Goal: Transaction & Acquisition: Purchase product/service

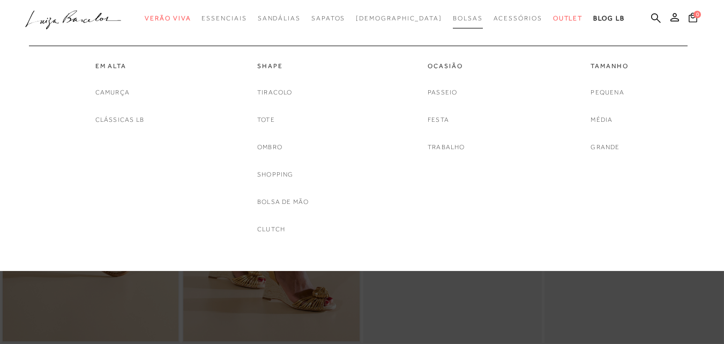
click at [453, 19] on span "Bolsas" at bounding box center [468, 18] width 30 height 8
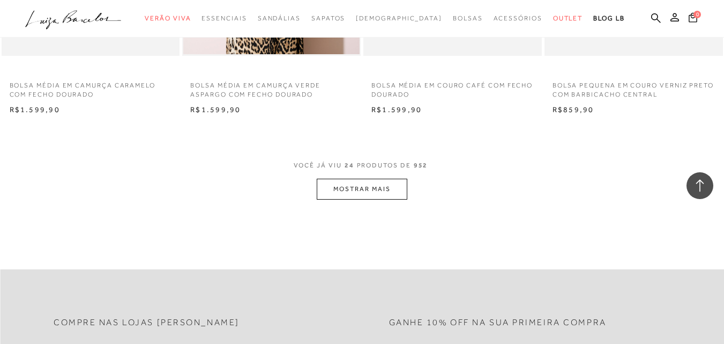
scroll to position [1983, 0]
click at [374, 175] on span "VOCÊ JÁ VIU 24 PRODUTOS DE 952" at bounding box center [362, 167] width 137 height 19
click at [370, 182] on button "MOSTRAR MAIS" at bounding box center [362, 187] width 90 height 21
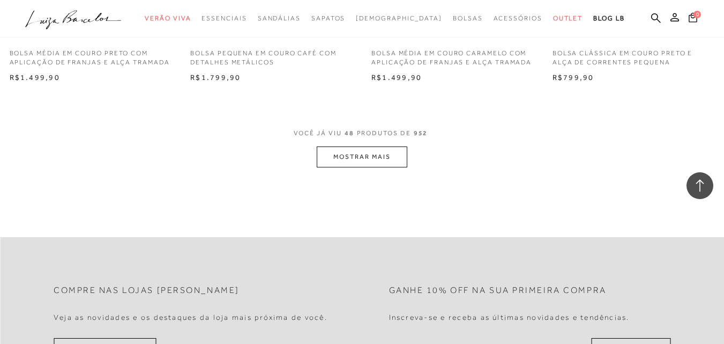
scroll to position [4127, 0]
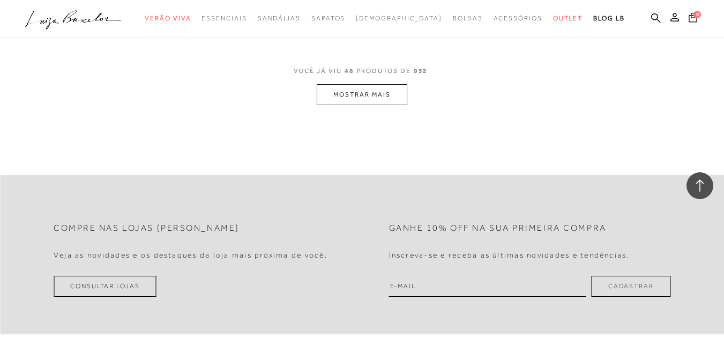
click at [375, 102] on button "MOSTRAR MAIS" at bounding box center [362, 94] width 90 height 21
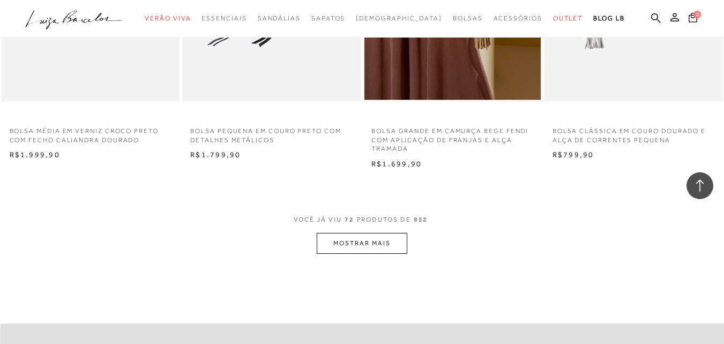
scroll to position [6056, 0]
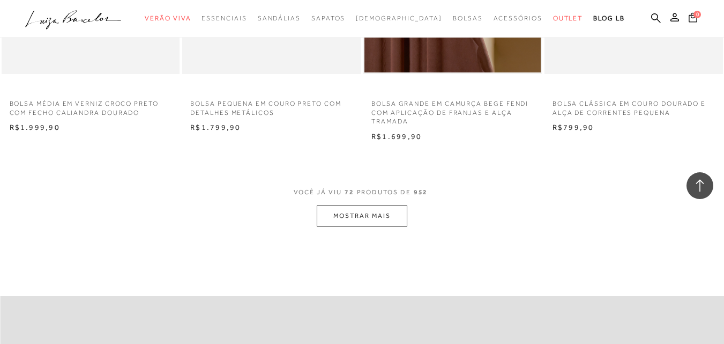
click at [342, 223] on button "MOSTRAR MAIS" at bounding box center [362, 215] width 90 height 21
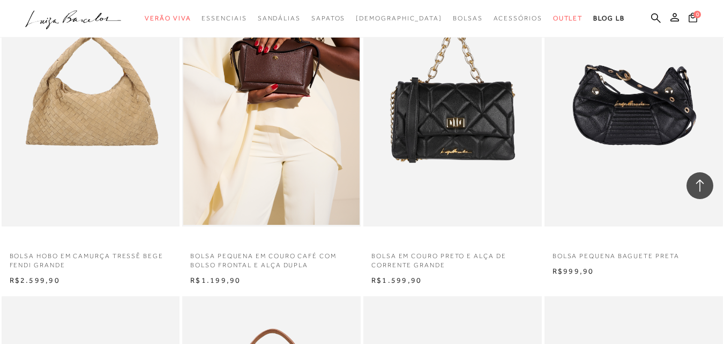
scroll to position [6592, 0]
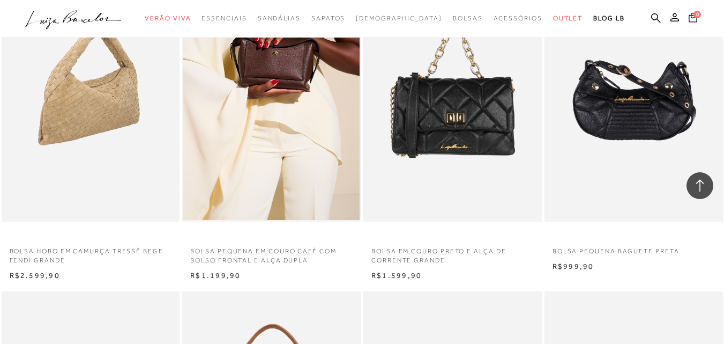
click at [88, 133] on img at bounding box center [91, 87] width 177 height 267
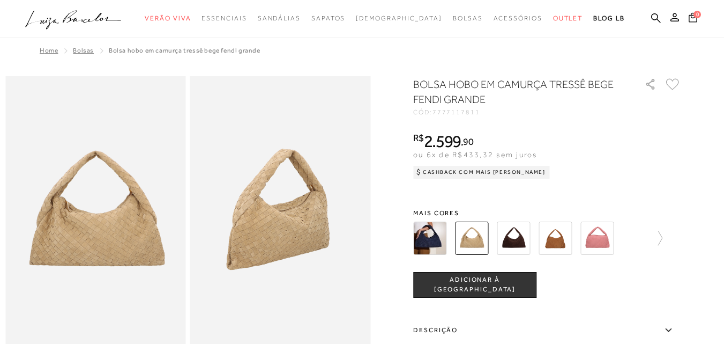
click at [428, 235] on img at bounding box center [429, 237] width 33 height 33
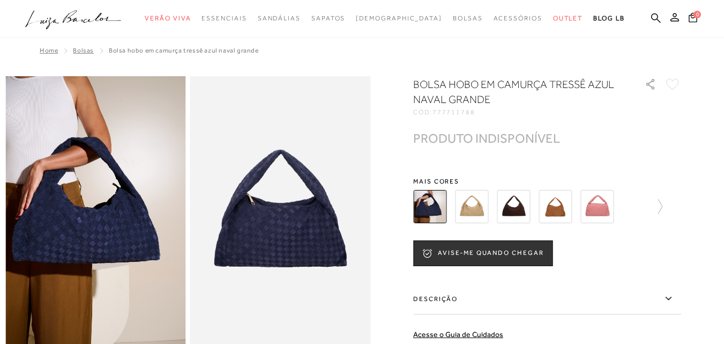
click at [470, 200] on img at bounding box center [471, 206] width 33 height 33
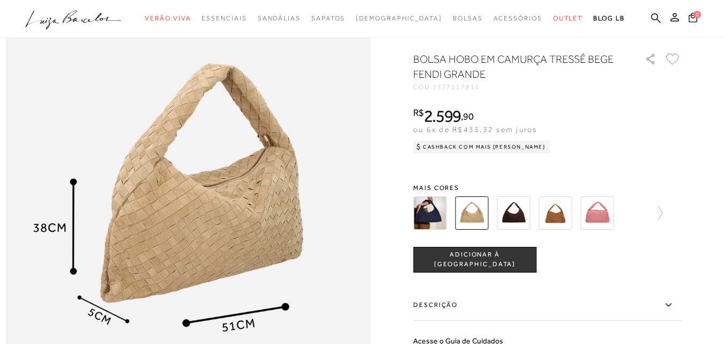
scroll to position [590, 0]
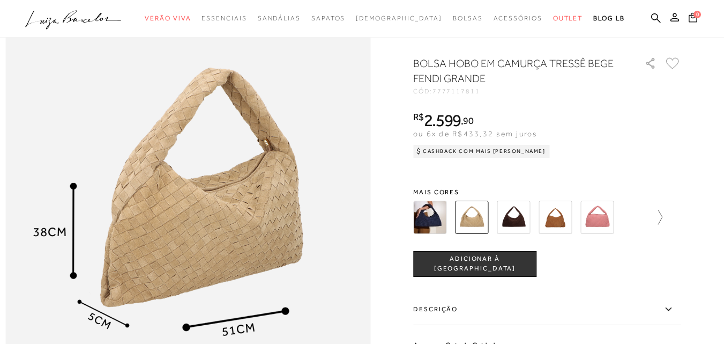
click at [659, 225] on icon at bounding box center [654, 217] width 15 height 15
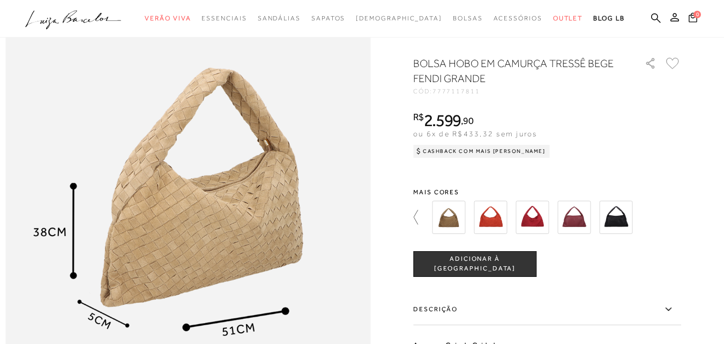
click at [418, 225] on icon at bounding box center [420, 217] width 15 height 15
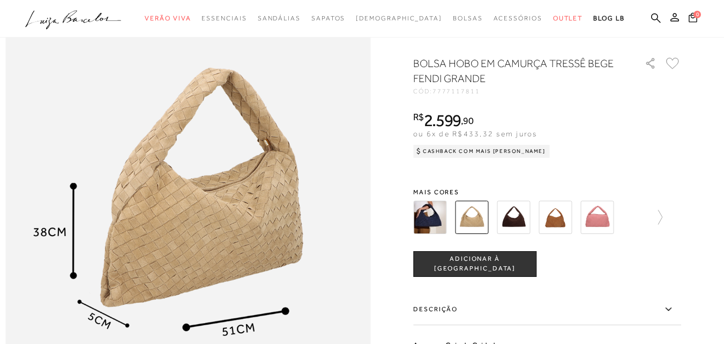
click at [566, 234] on img at bounding box center [555, 216] width 33 height 33
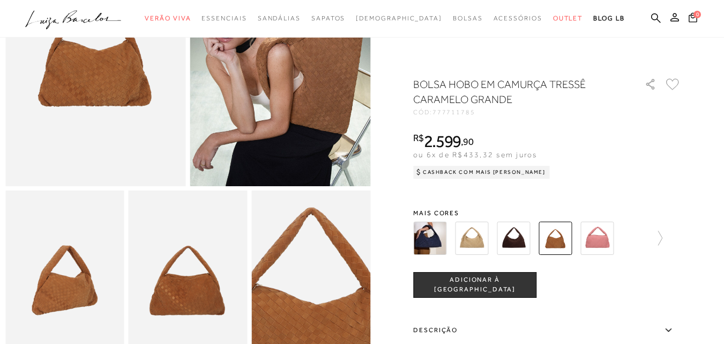
scroll to position [54, 0]
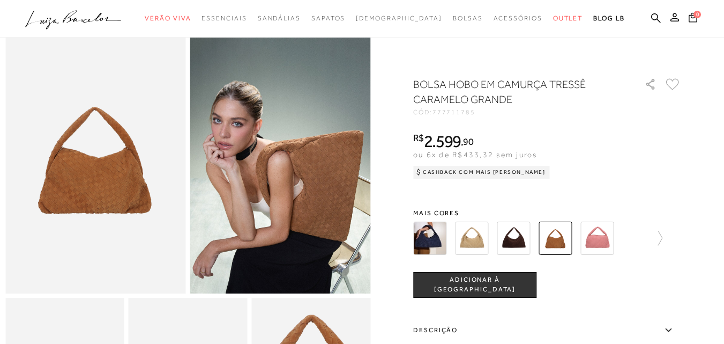
click at [667, 240] on div at bounding box center [547, 238] width 268 height 40
click at [662, 240] on icon at bounding box center [654, 237] width 15 height 15
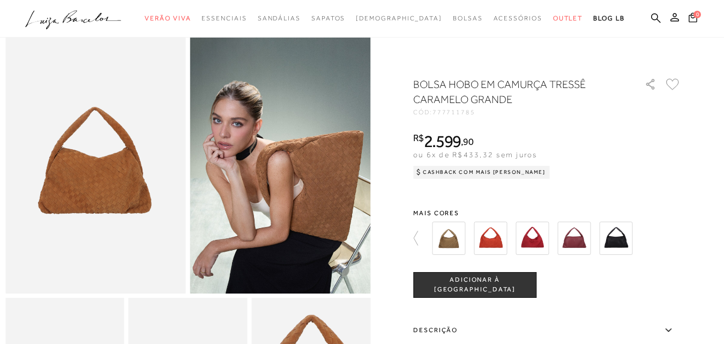
click at [445, 236] on img at bounding box center [448, 237] width 33 height 33
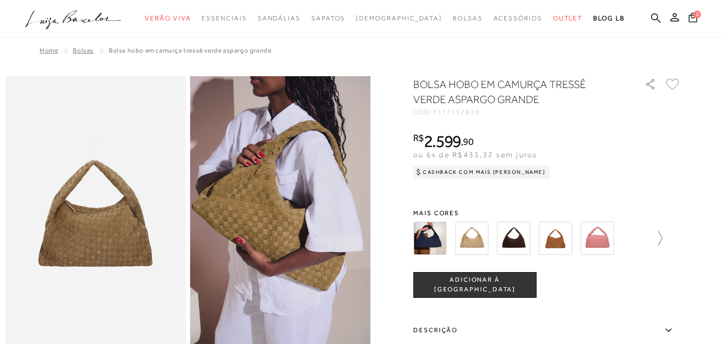
click at [661, 236] on icon at bounding box center [654, 237] width 15 height 15
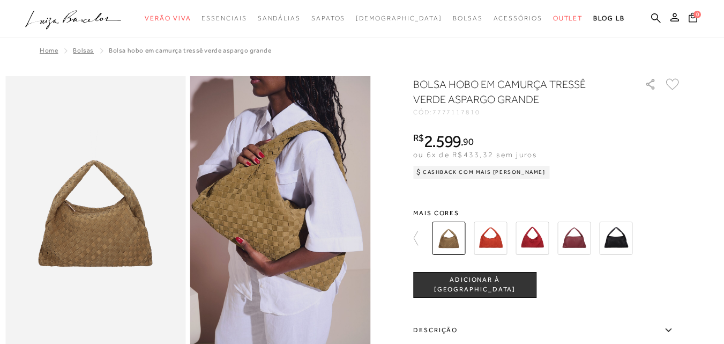
click at [420, 237] on icon at bounding box center [420, 237] width 15 height 15
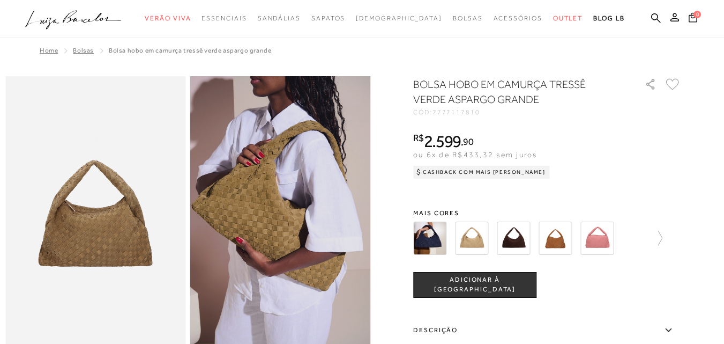
click at [483, 242] on img at bounding box center [471, 237] width 33 height 33
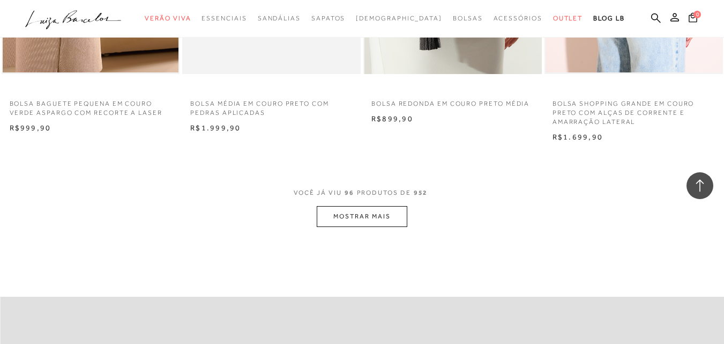
scroll to position [8093, 0]
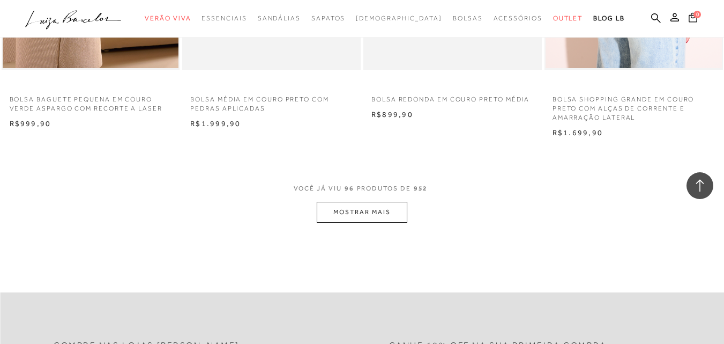
click at [382, 222] on button "MOSTRAR MAIS" at bounding box center [362, 212] width 90 height 21
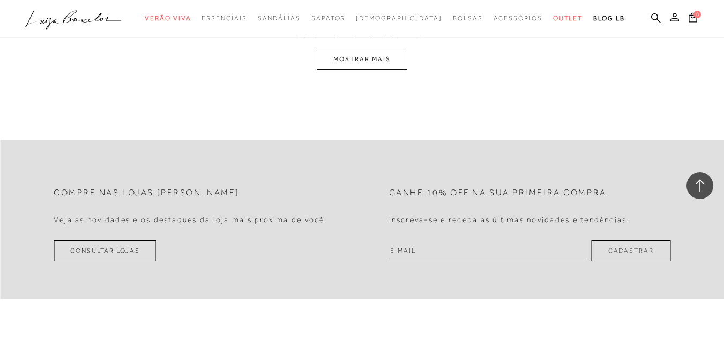
scroll to position [10290, 0]
click at [384, 69] on button "MOSTRAR MAIS" at bounding box center [362, 58] width 90 height 21
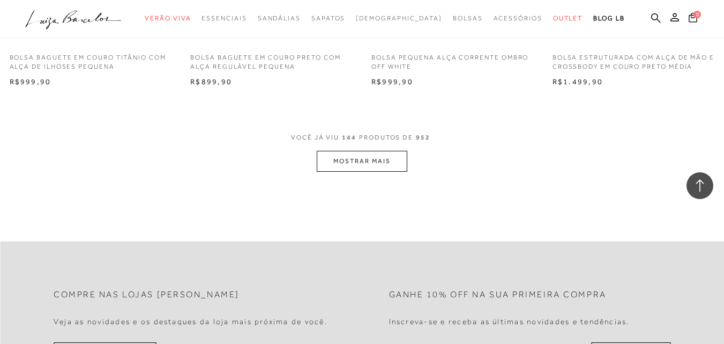
scroll to position [12234, 0]
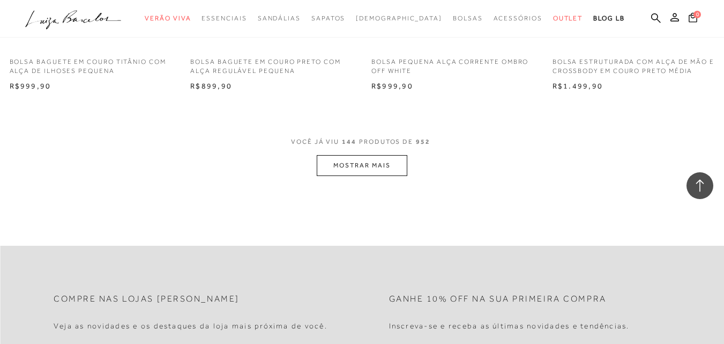
click at [370, 172] on button "MOSTRAR MAIS" at bounding box center [362, 165] width 90 height 21
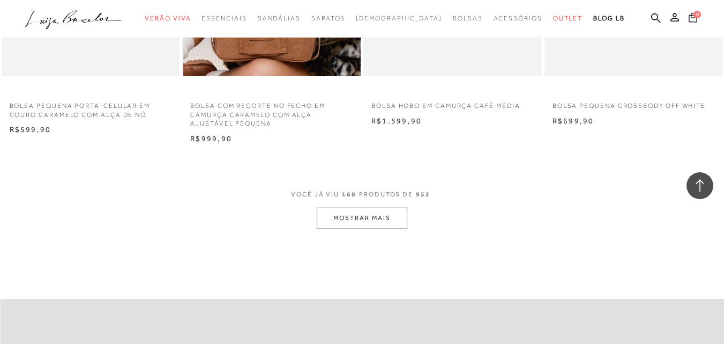
scroll to position [14271, 0]
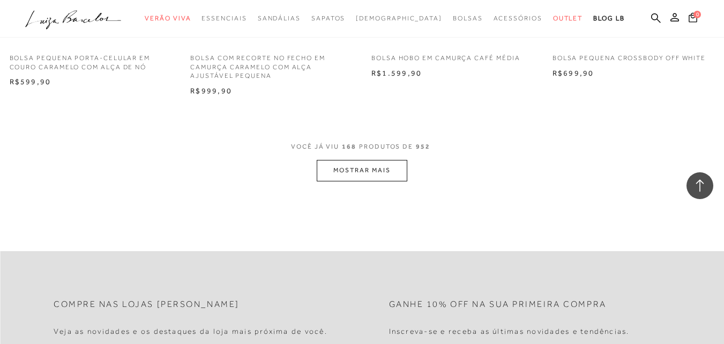
click at [342, 181] on button "MOSTRAR MAIS" at bounding box center [362, 170] width 90 height 21
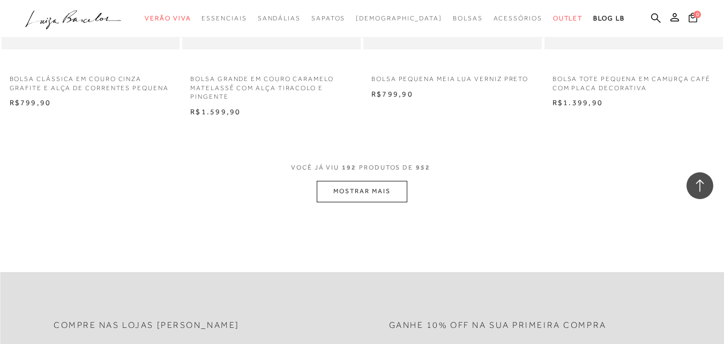
scroll to position [16361, 0]
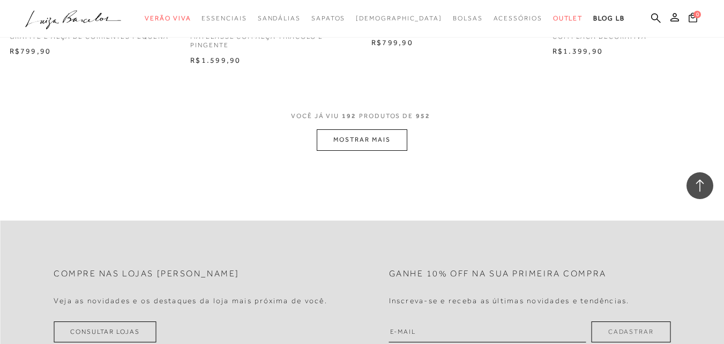
click at [352, 146] on button "MOSTRAR MAIS" at bounding box center [362, 139] width 90 height 21
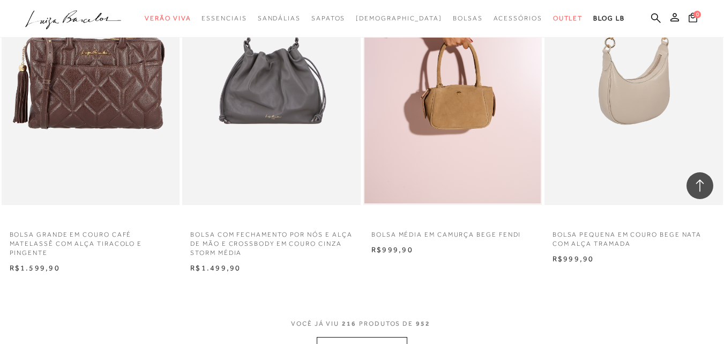
scroll to position [18237, 0]
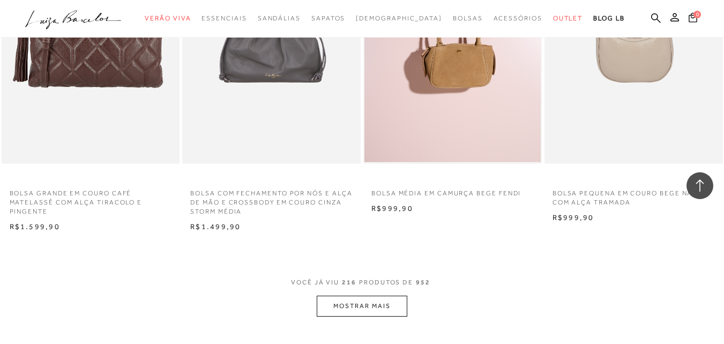
click at [392, 316] on button "MOSTRAR MAIS" at bounding box center [362, 305] width 90 height 21
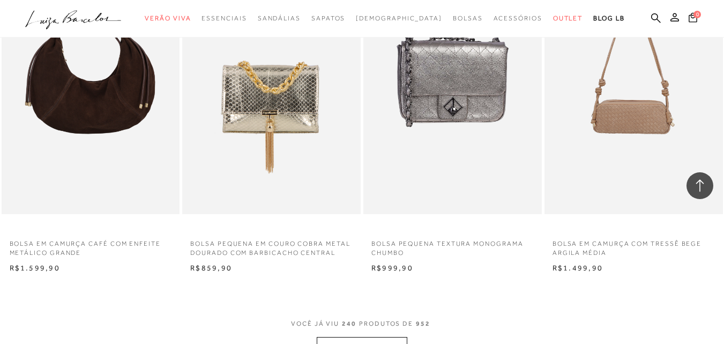
scroll to position [20327, 0]
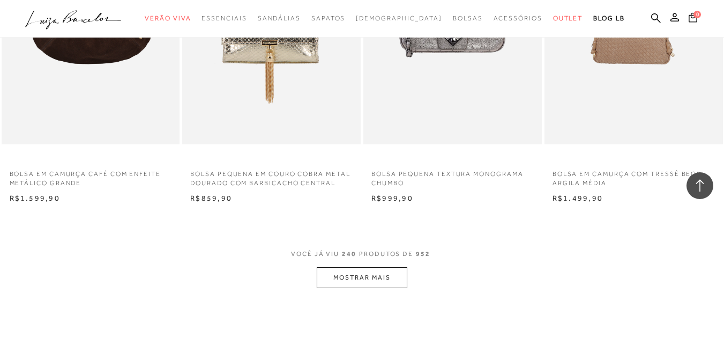
click at [346, 288] on button "MOSTRAR MAIS" at bounding box center [362, 277] width 90 height 21
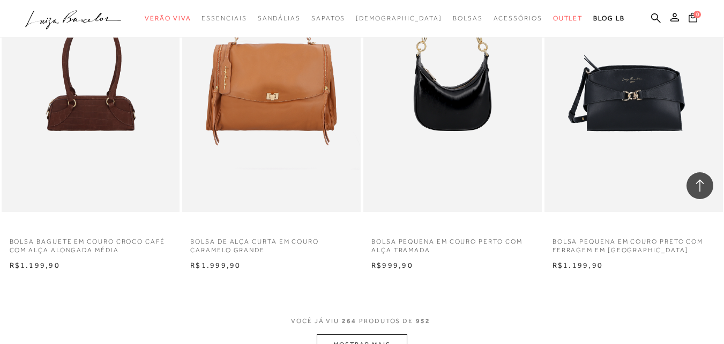
scroll to position [22418, 0]
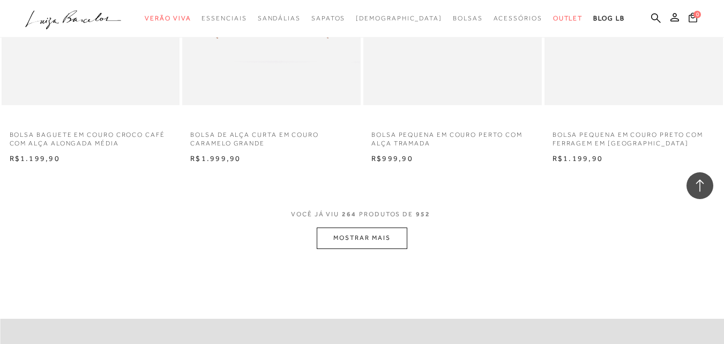
click at [356, 242] on button "MOSTRAR MAIS" at bounding box center [362, 237] width 90 height 21
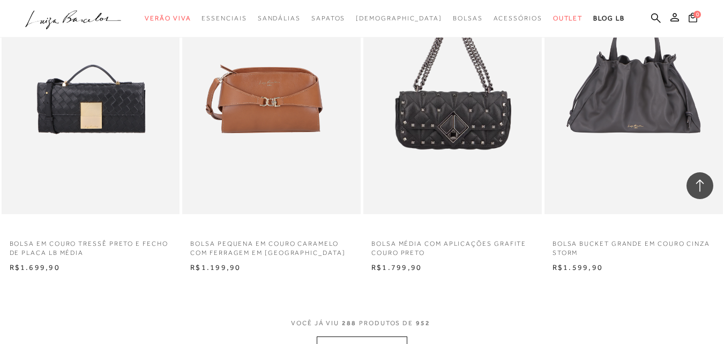
scroll to position [24508, 0]
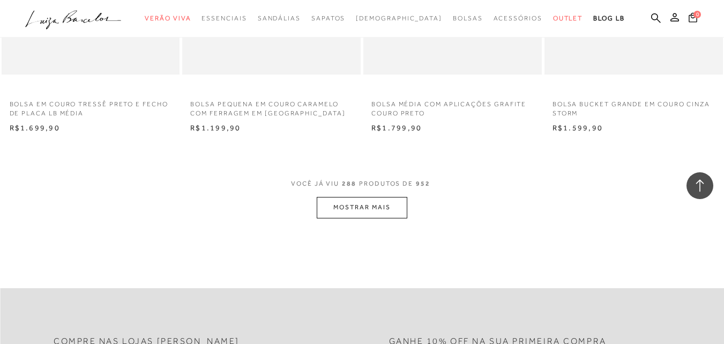
click at [396, 213] on button "MOSTRAR MAIS" at bounding box center [362, 207] width 90 height 21
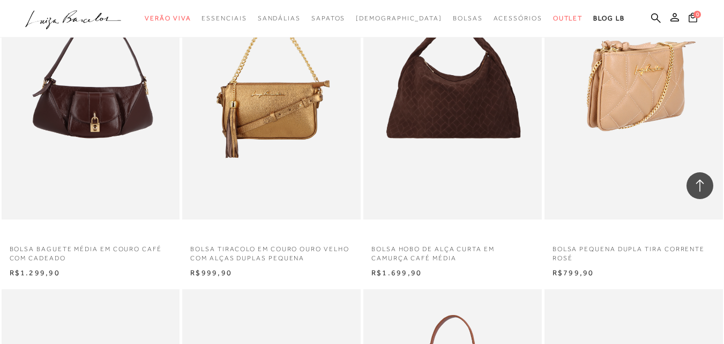
scroll to position [25713, 0]
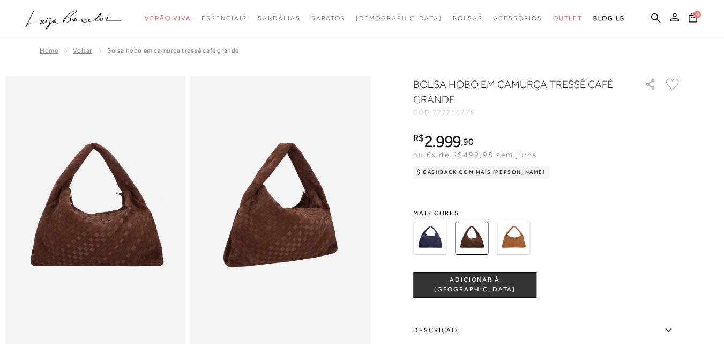
click at [513, 234] on img at bounding box center [513, 237] width 33 height 33
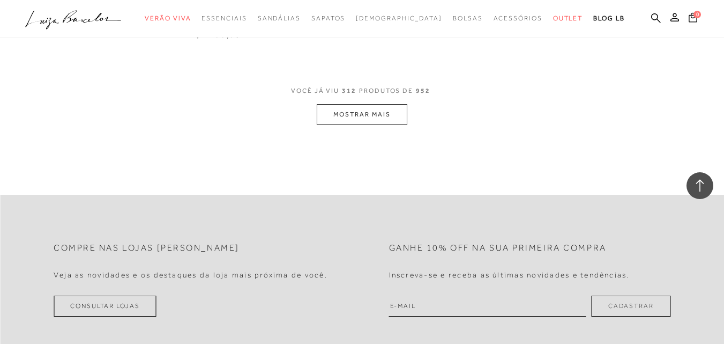
click at [386, 121] on button "MOSTRAR MAIS" at bounding box center [362, 114] width 90 height 21
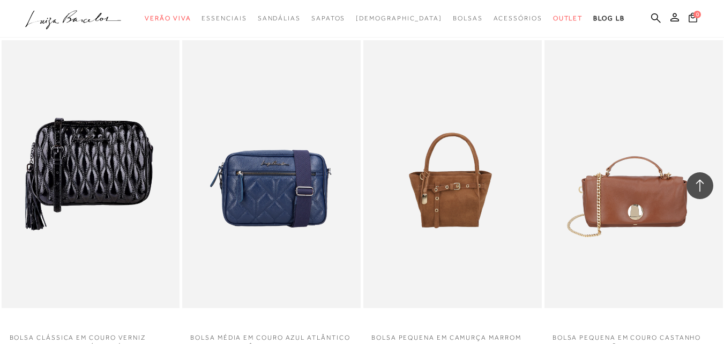
scroll to position [28581, 0]
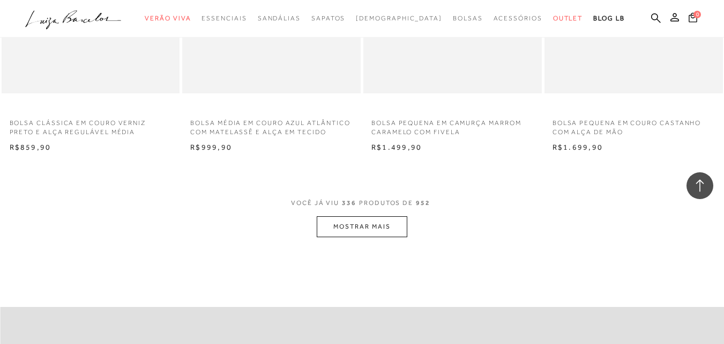
click at [377, 230] on button "MOSTRAR MAIS" at bounding box center [362, 226] width 90 height 21
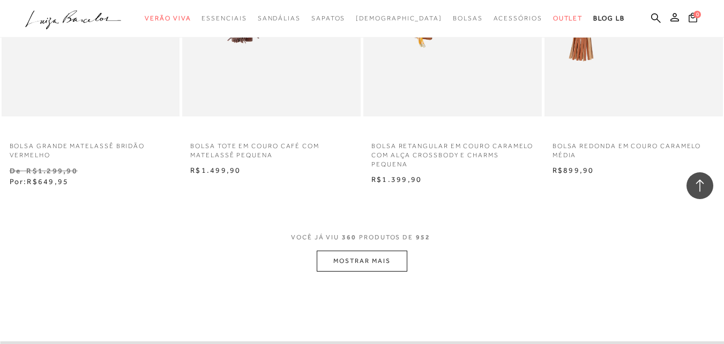
scroll to position [30778, 0]
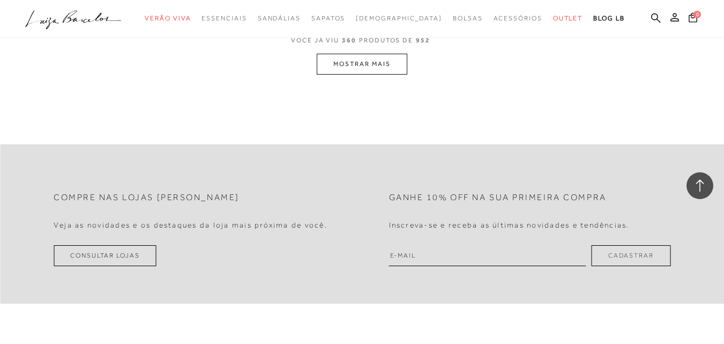
click at [347, 72] on button "MOSTRAR MAIS" at bounding box center [362, 64] width 90 height 21
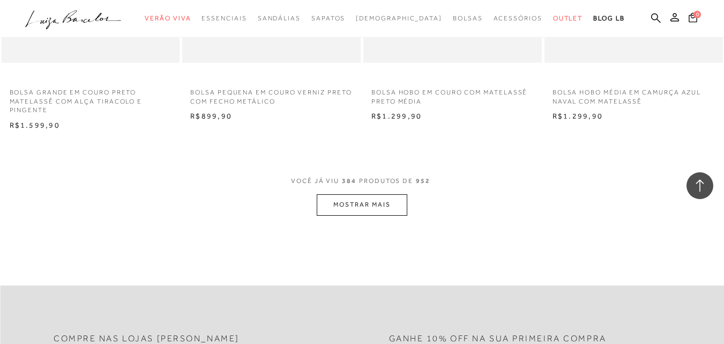
scroll to position [32654, 0]
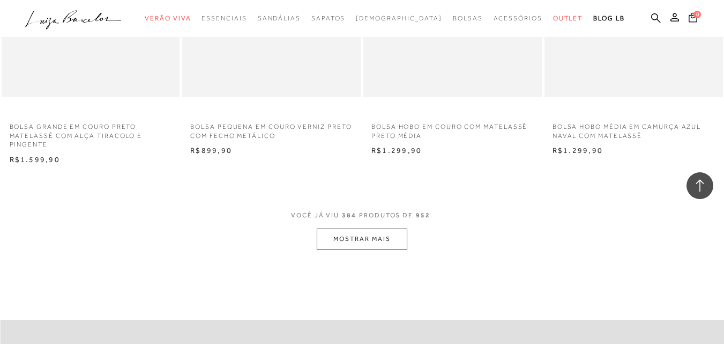
click at [351, 243] on button "MOSTRAR MAIS" at bounding box center [362, 238] width 90 height 21
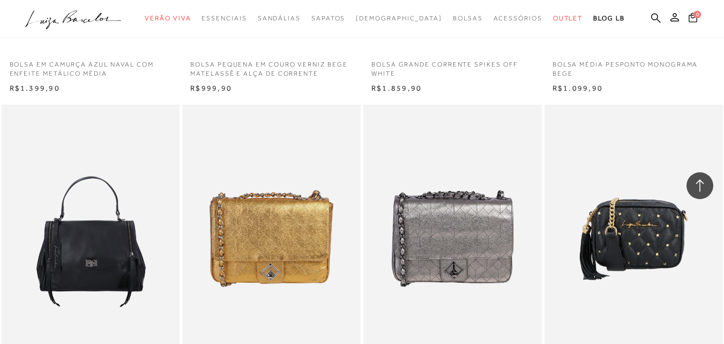
scroll to position [34444, 0]
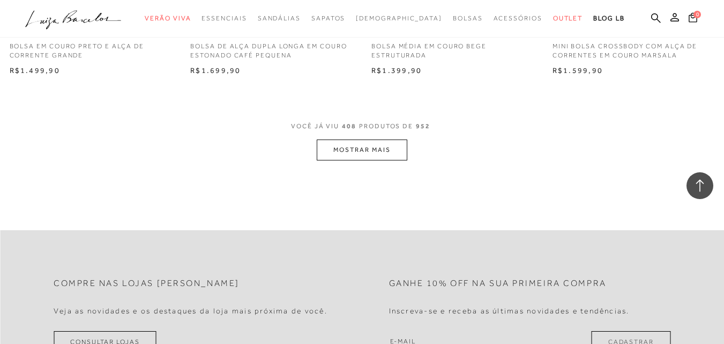
click at [375, 139] on button "MOSTRAR MAIS" at bounding box center [362, 149] width 90 height 21
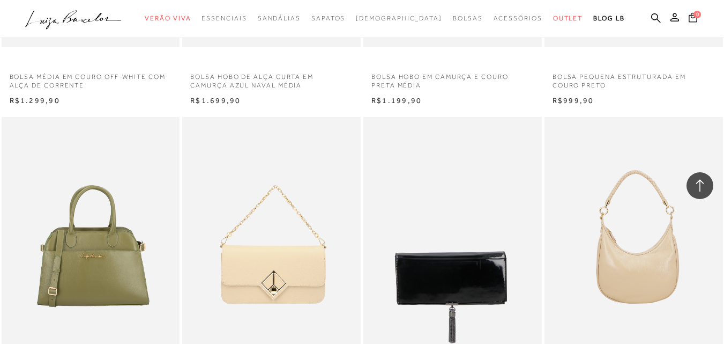
scroll to position [36694, 0]
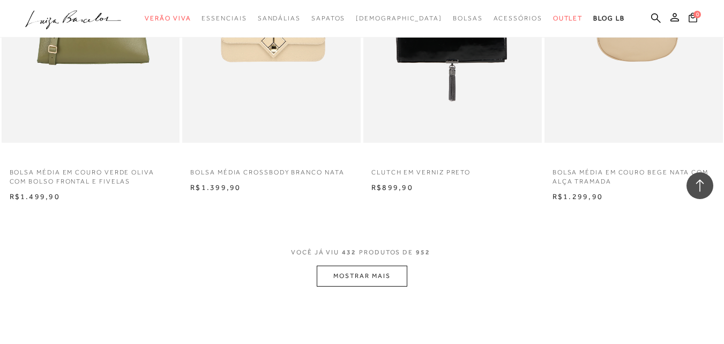
click at [397, 265] on button "MOSTRAR MAIS" at bounding box center [362, 275] width 90 height 21
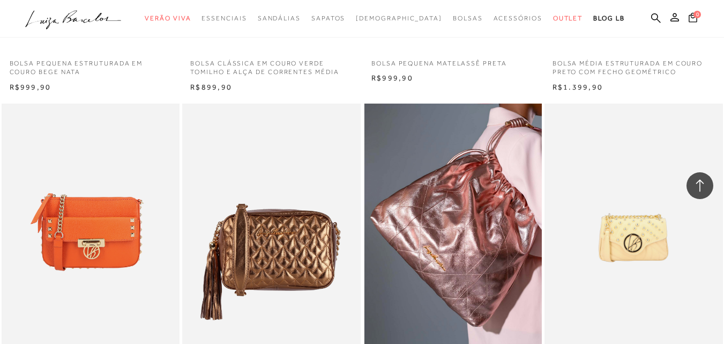
scroll to position [37585, 0]
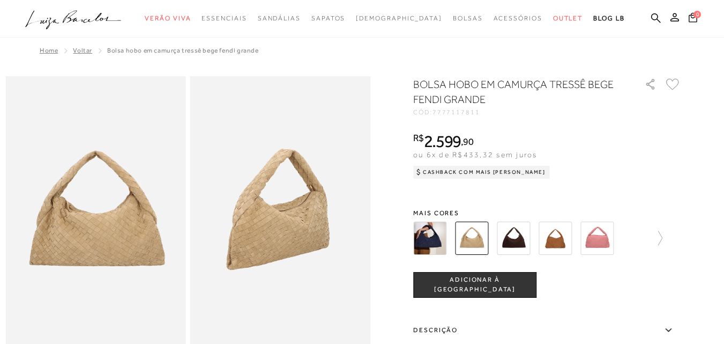
click at [431, 236] on img at bounding box center [429, 237] width 33 height 33
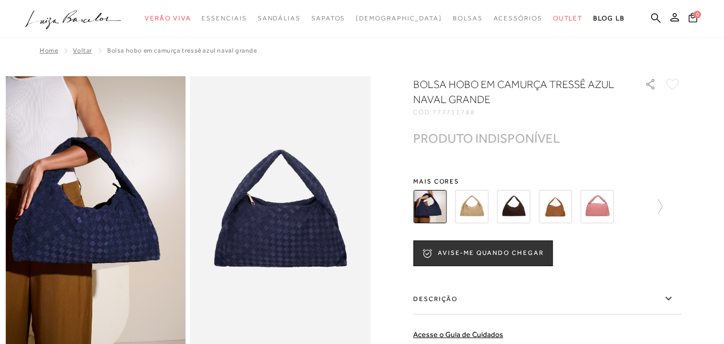
click at [481, 212] on img at bounding box center [471, 206] width 33 height 33
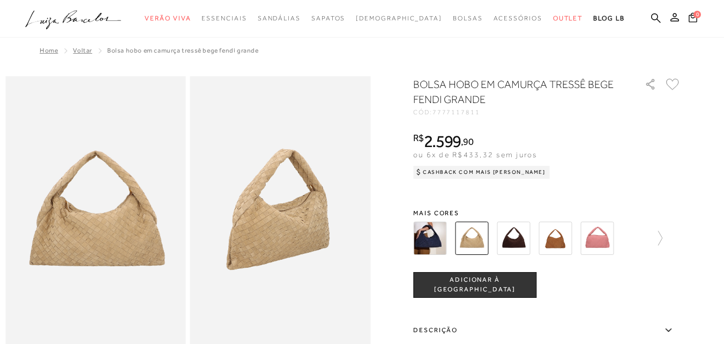
click at [480, 284] on span "ADICIONAR À SACOLA" at bounding box center [475, 284] width 122 height 19
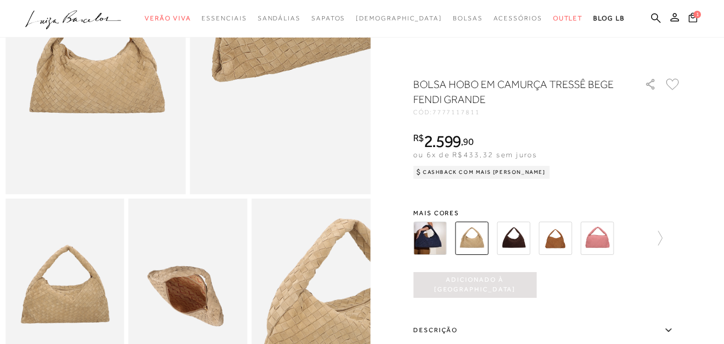
scroll to position [214, 0]
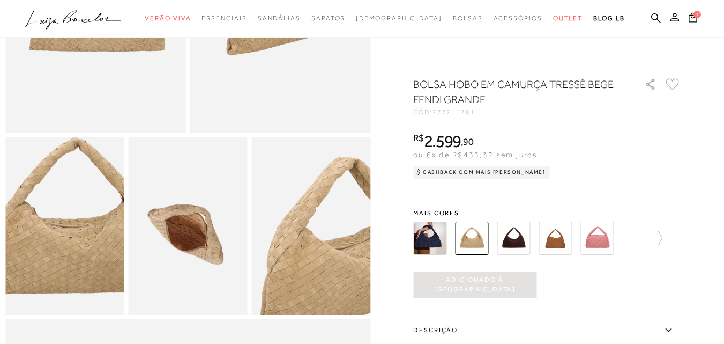
click at [57, 237] on img at bounding box center [69, 222] width 237 height 356
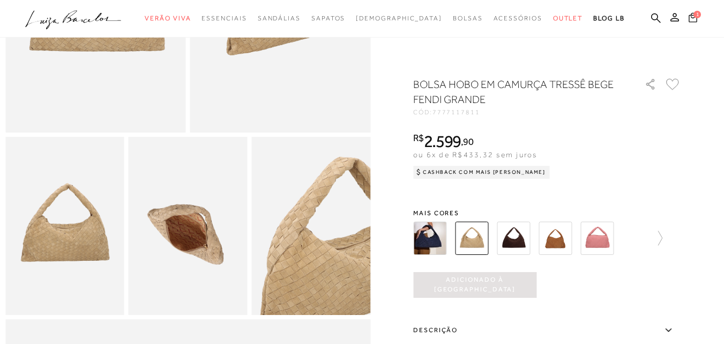
click at [694, 15] on span "1" at bounding box center [698, 15] width 8 height 8
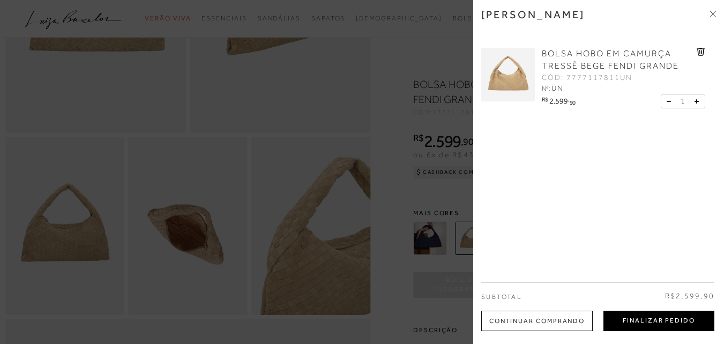
click at [622, 321] on button "Finalizar Pedido" at bounding box center [658, 320] width 111 height 20
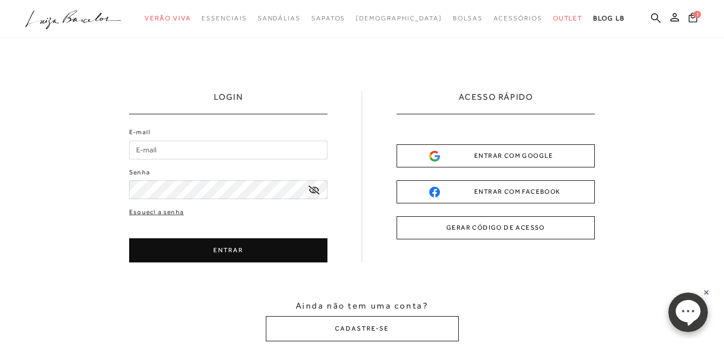
click at [178, 142] on input "E-mail" at bounding box center [228, 149] width 198 height 19
click at [199, 189] on div "Senha" at bounding box center [228, 183] width 198 height 32
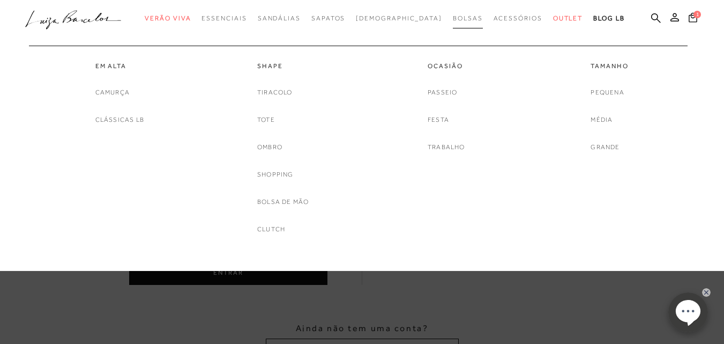
click at [453, 14] on span "Bolsas" at bounding box center [468, 18] width 30 height 8
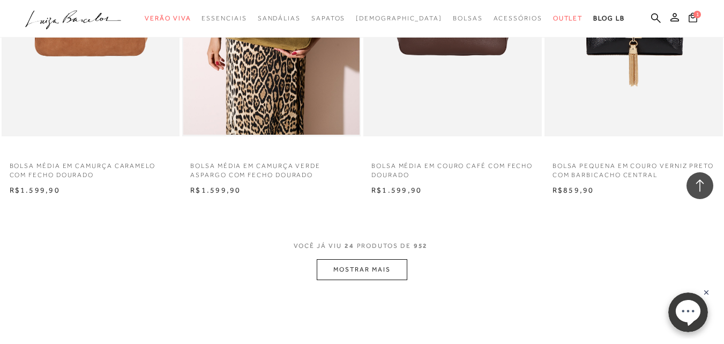
scroll to position [1929, 0]
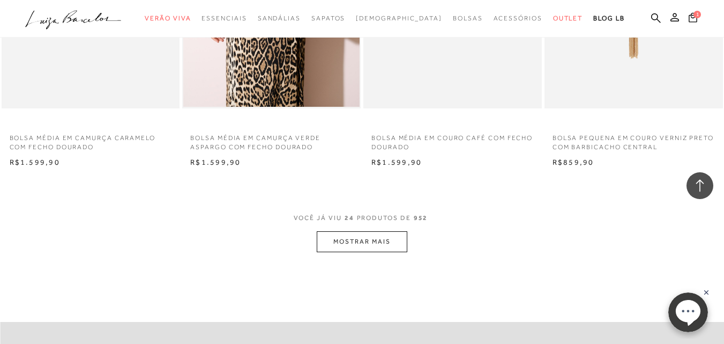
click at [349, 237] on button "MOSTRAR MAIS" at bounding box center [362, 241] width 90 height 21
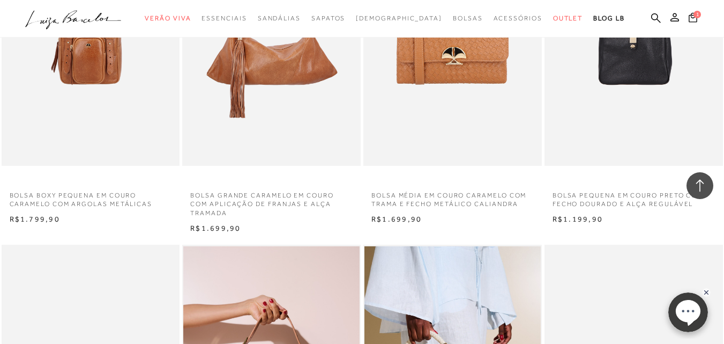
scroll to position [2894, 0]
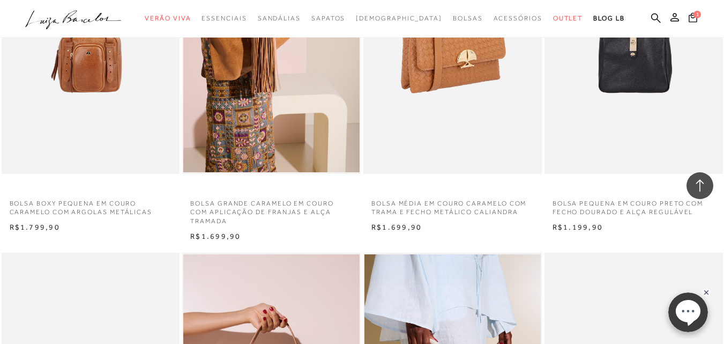
click at [482, 103] on img at bounding box center [452, 39] width 177 height 267
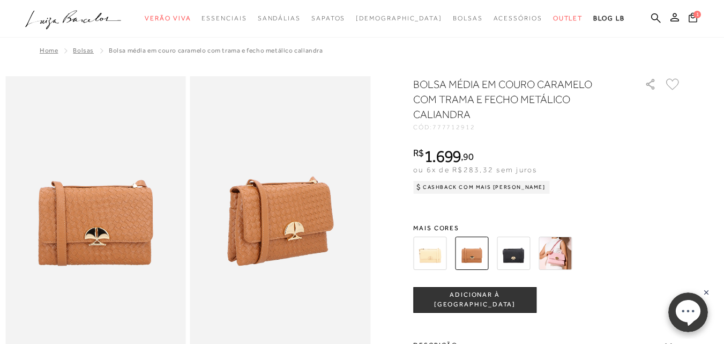
click at [562, 259] on img at bounding box center [555, 252] width 33 height 33
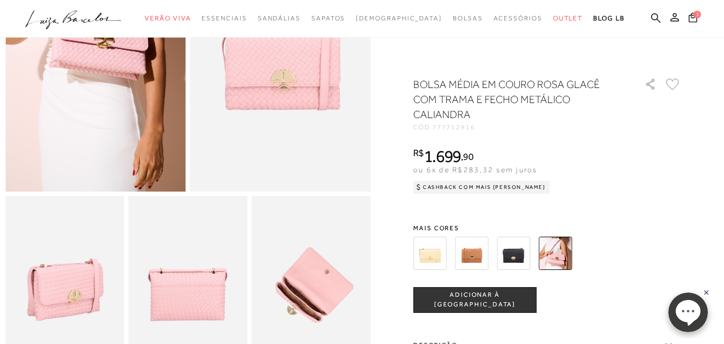
scroll to position [54, 0]
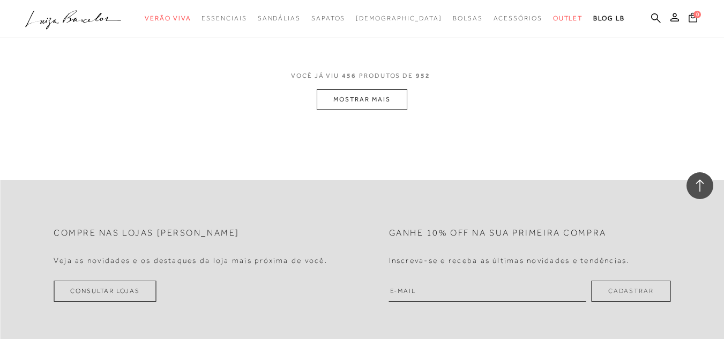
click at [378, 99] on button "MOSTRAR MAIS" at bounding box center [362, 99] width 90 height 21
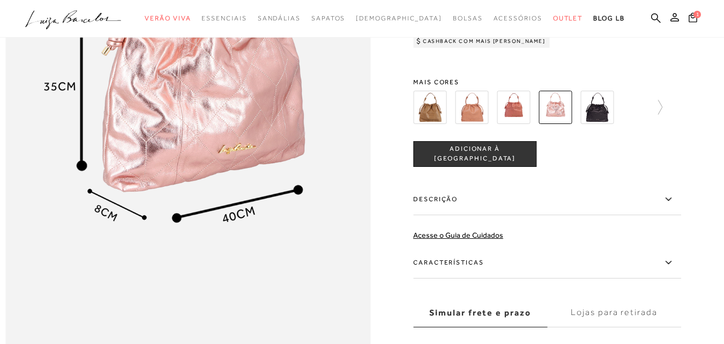
scroll to position [750, 0]
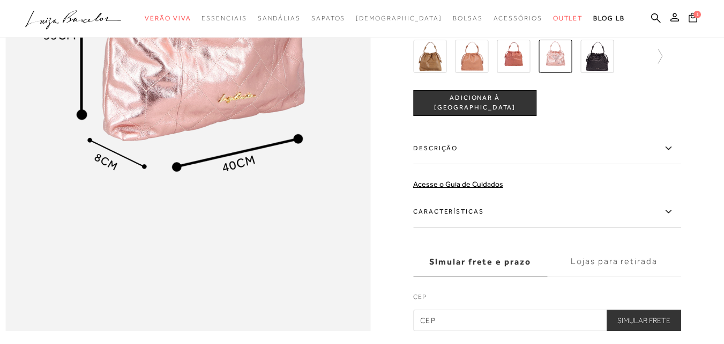
click at [670, 73] on div at bounding box center [547, 56] width 268 height 40
click at [667, 76] on div at bounding box center [547, 56] width 268 height 40
click at [662, 64] on icon at bounding box center [654, 56] width 15 height 15
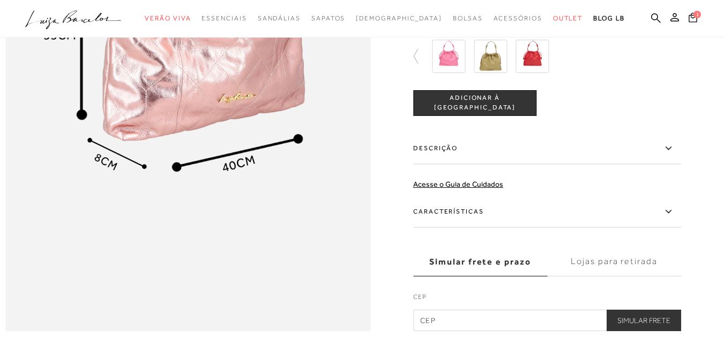
click at [663, 76] on div at bounding box center [553, 56] width 249 height 40
click at [464, 73] on img at bounding box center [448, 56] width 33 height 33
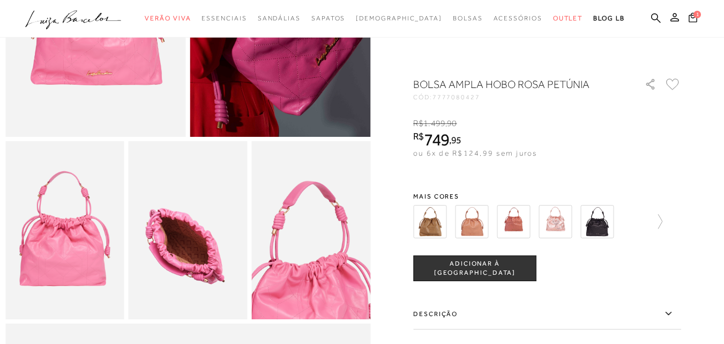
scroll to position [214, 0]
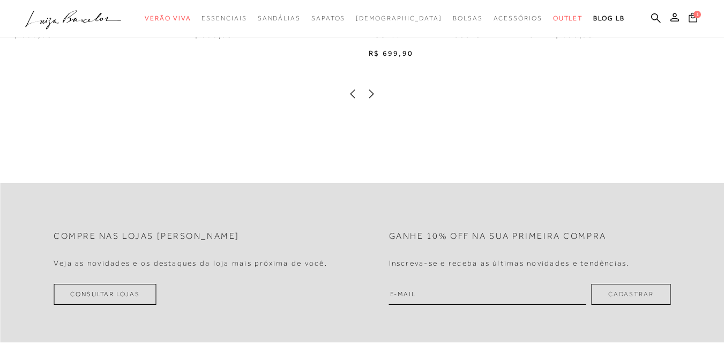
scroll to position [911, 0]
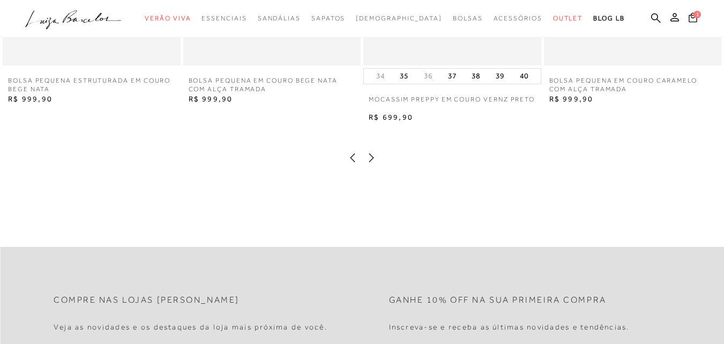
click at [375, 163] on icon at bounding box center [371, 157] width 11 height 11
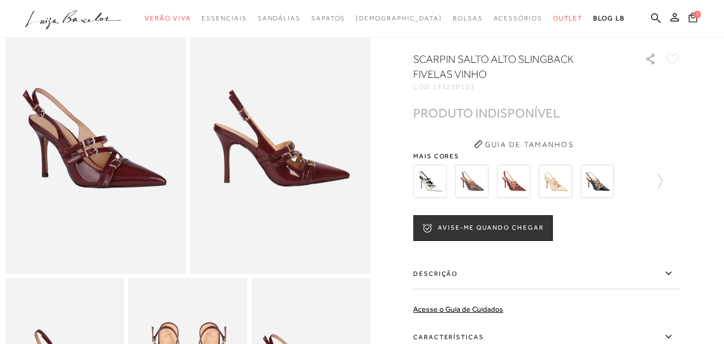
scroll to position [0, 0]
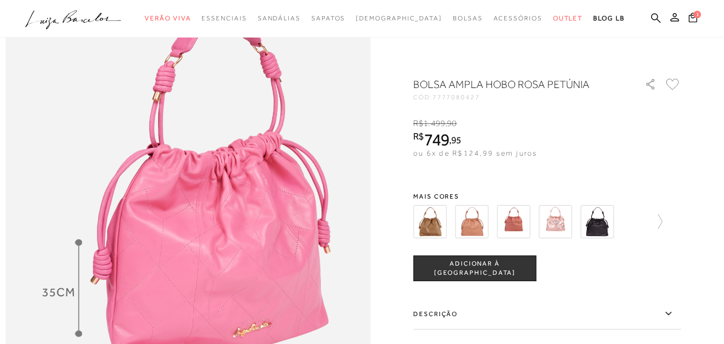
scroll to position [643, 0]
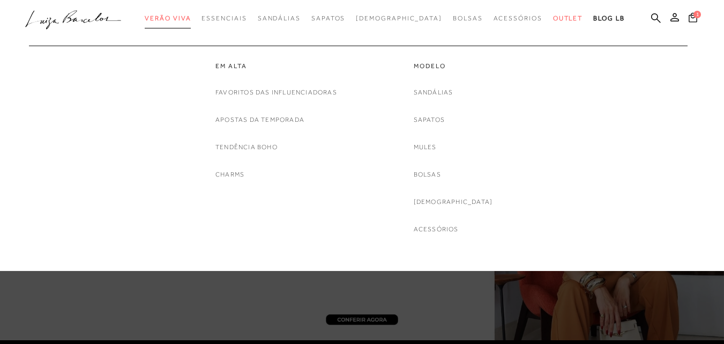
click at [183, 18] on span "Verão Viva" at bounding box center [168, 18] width 46 height 8
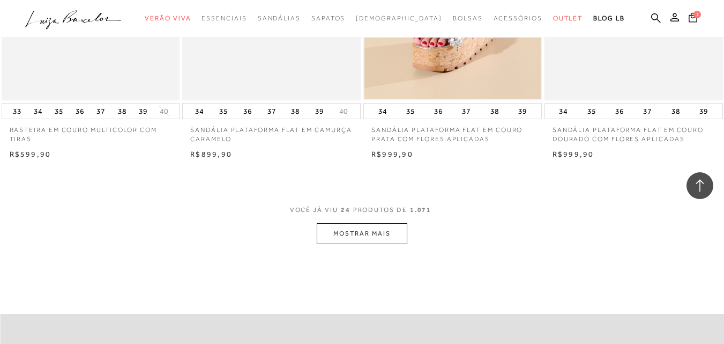
scroll to position [1929, 0]
click at [392, 232] on button "MOSTRAR MAIS" at bounding box center [362, 232] width 90 height 21
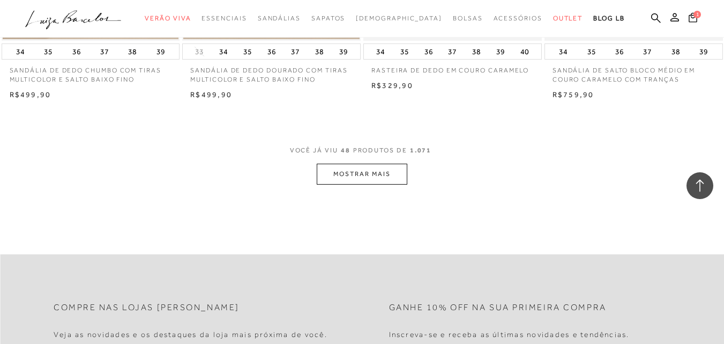
scroll to position [4020, 0]
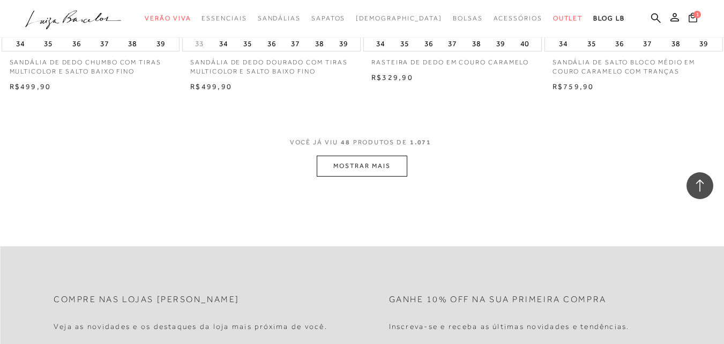
click at [386, 162] on button "MOSTRAR MAIS" at bounding box center [362, 165] width 90 height 21
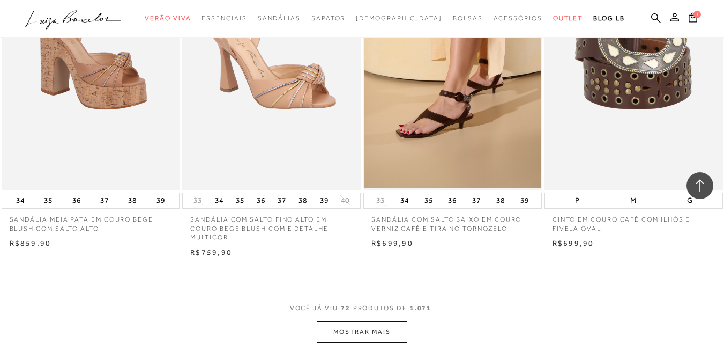
scroll to position [6056, 0]
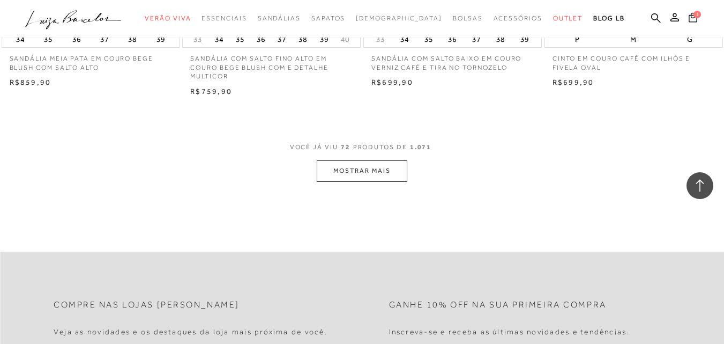
click at [371, 166] on button "MOSTRAR MAIS" at bounding box center [362, 170] width 90 height 21
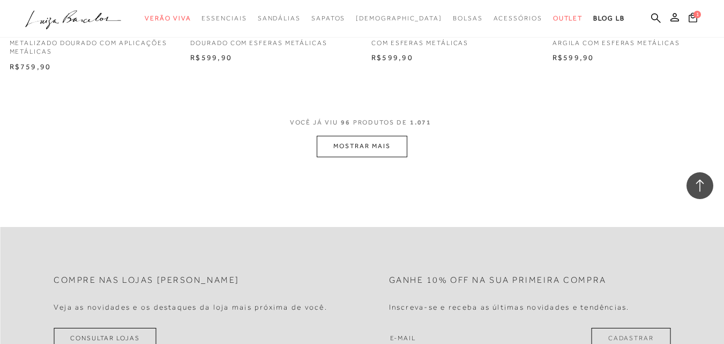
scroll to position [8147, 0]
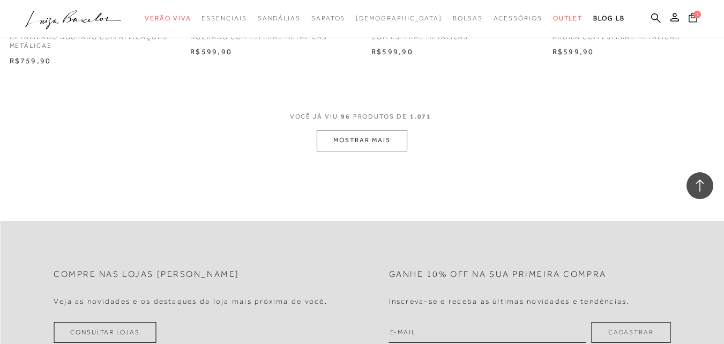
click at [340, 130] on button "MOSTRAR MAIS" at bounding box center [362, 140] width 90 height 21
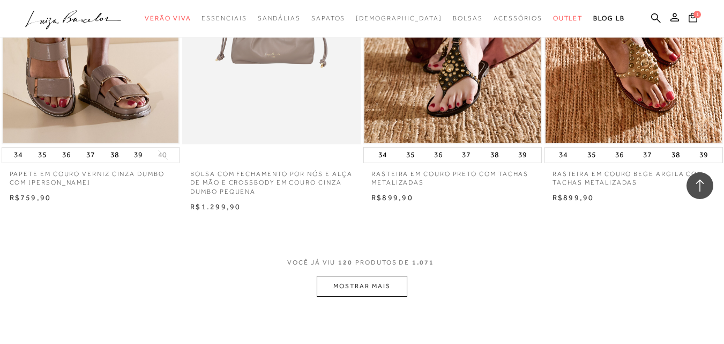
scroll to position [10076, 0]
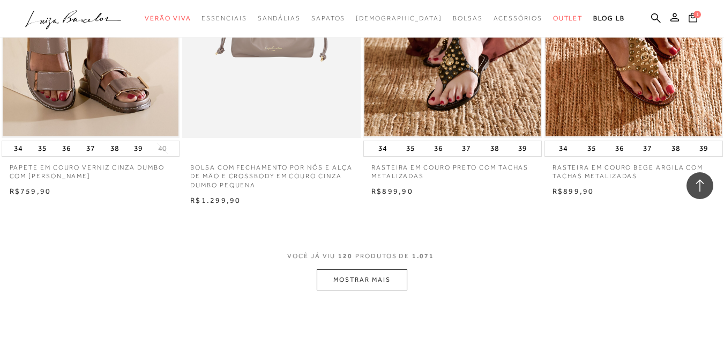
click at [371, 269] on button "MOSTRAR MAIS" at bounding box center [362, 279] width 90 height 21
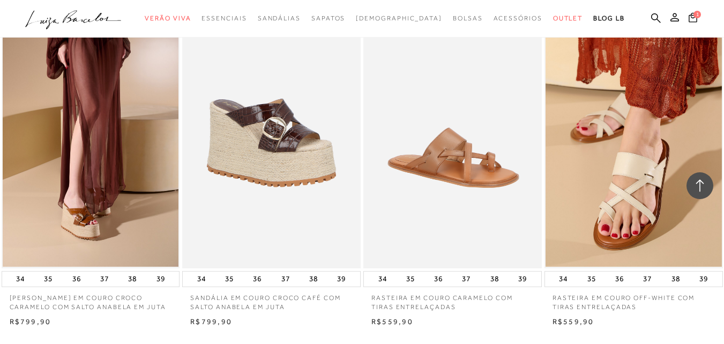
scroll to position [12166, 0]
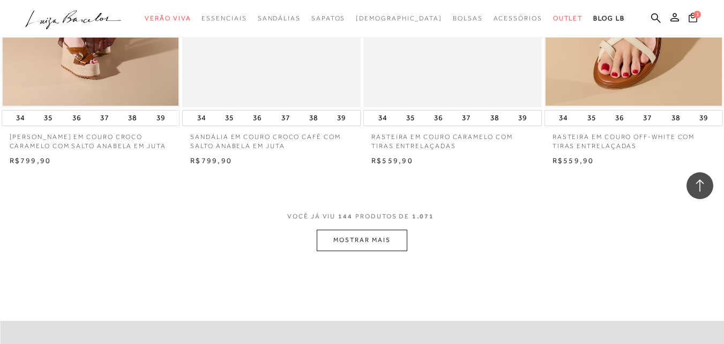
click at [356, 229] on button "MOSTRAR MAIS" at bounding box center [362, 239] width 90 height 21
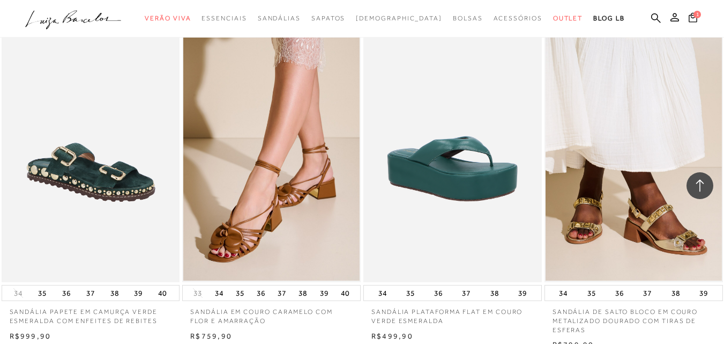
scroll to position [14203, 0]
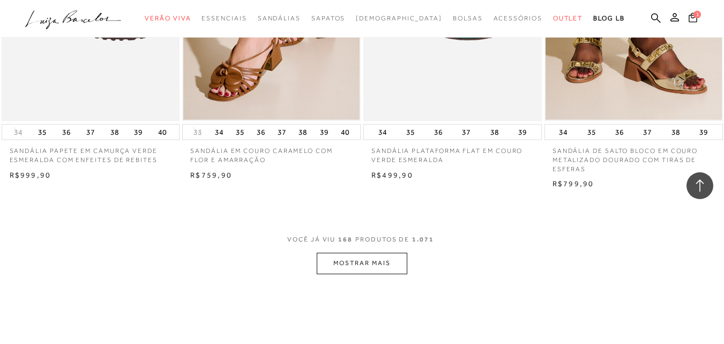
click at [361, 252] on button "MOSTRAR MAIS" at bounding box center [362, 262] width 90 height 21
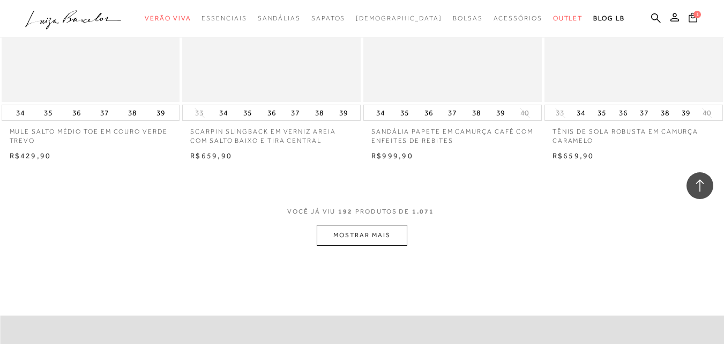
scroll to position [16347, 0]
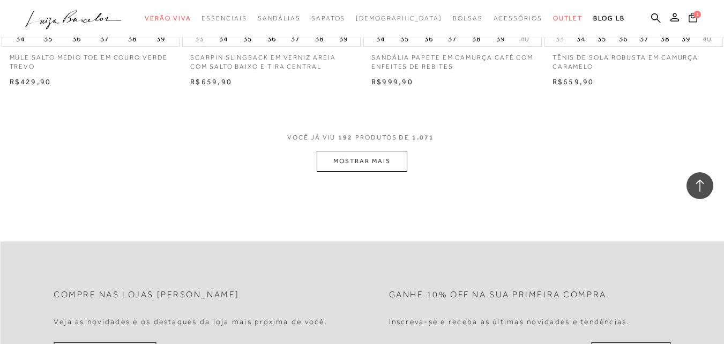
click at [383, 151] on button "MOSTRAR MAIS" at bounding box center [362, 161] width 90 height 21
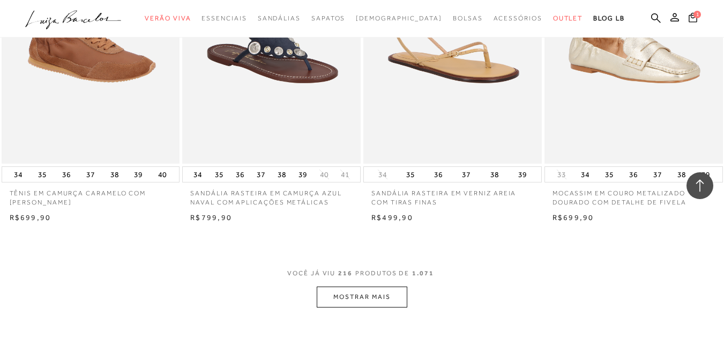
scroll to position [18276, 0]
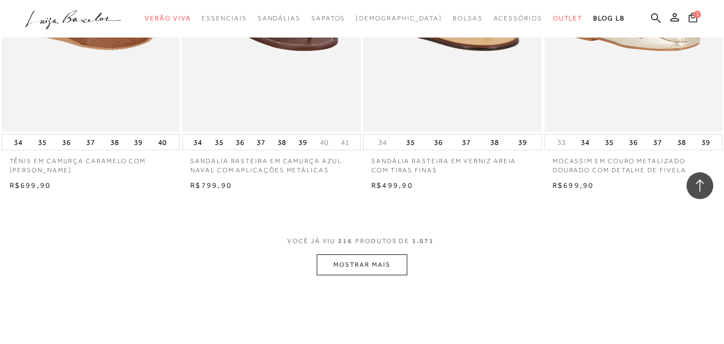
click at [376, 254] on button "MOSTRAR MAIS" at bounding box center [362, 264] width 90 height 21
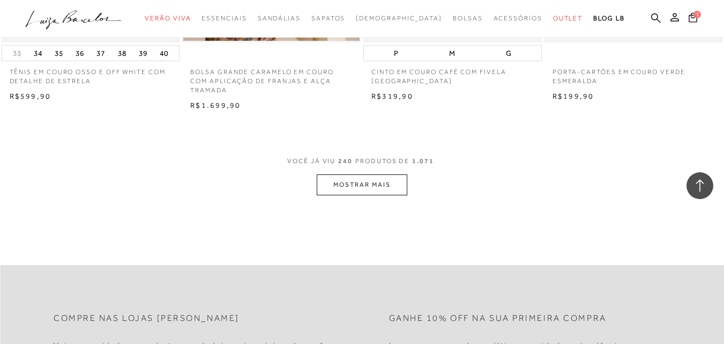
scroll to position [20420, 0]
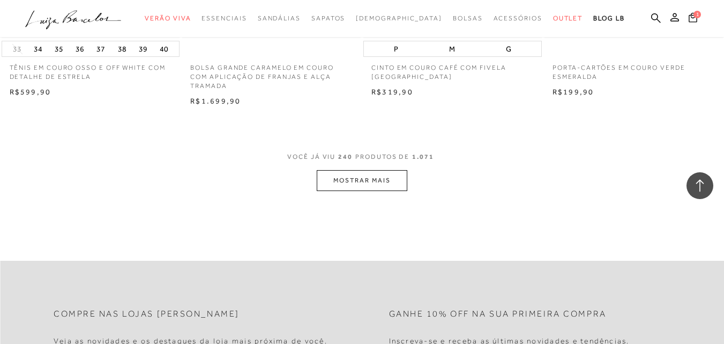
click at [374, 170] on button "MOSTRAR MAIS" at bounding box center [362, 180] width 90 height 21
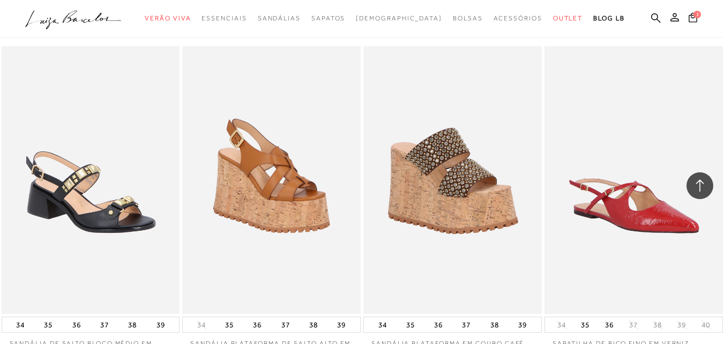
scroll to position [21867, 0]
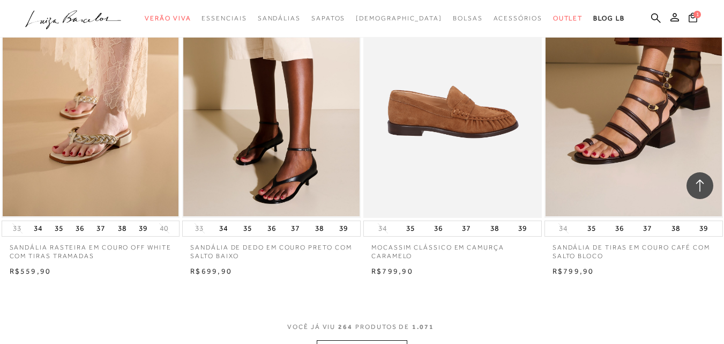
scroll to position [22349, 0]
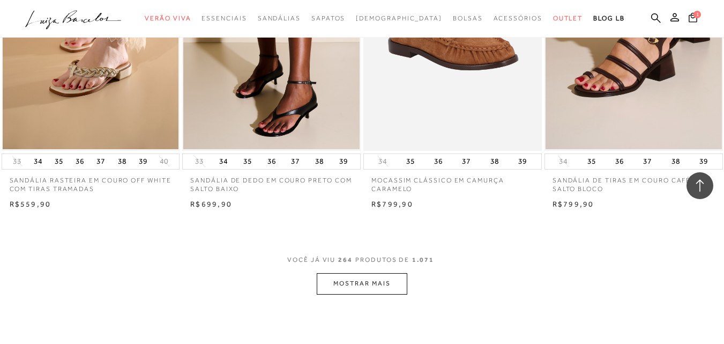
click at [407, 254] on div "VOCÊ JÁ VIU 264 PRODUTOS DE 1.071 MOSTRAR MAIS" at bounding box center [362, 274] width 724 height 40
click at [389, 273] on button "MOSTRAR MAIS" at bounding box center [362, 283] width 90 height 21
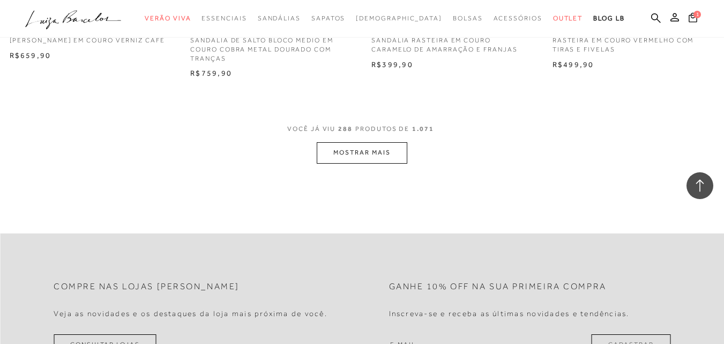
scroll to position [24547, 0]
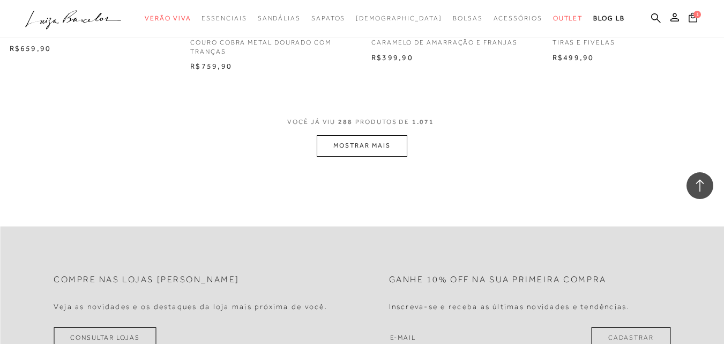
click at [343, 135] on button "MOSTRAR MAIS" at bounding box center [362, 145] width 90 height 21
